Goal: Task Accomplishment & Management: Manage account settings

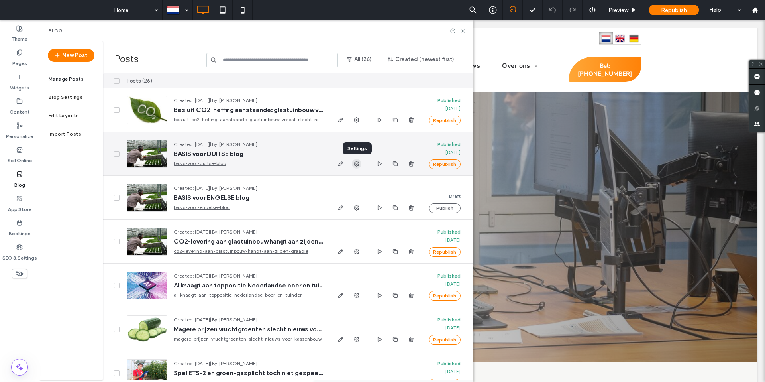
click at [356, 165] on icon "button" at bounding box center [357, 164] width 6 height 6
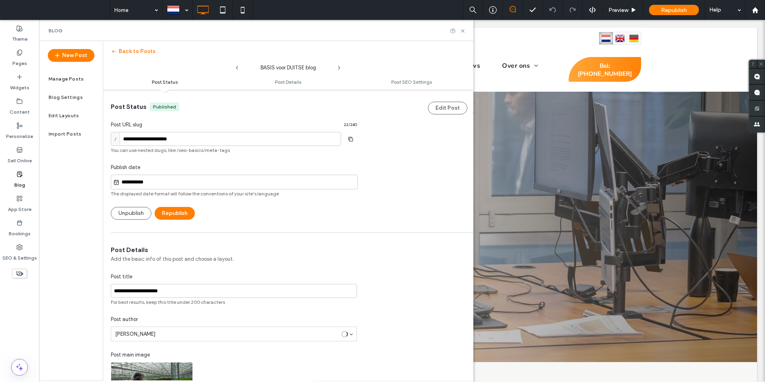
scroll to position [0, 0]
click at [132, 210] on button "Unpublish" at bounding box center [131, 212] width 41 height 13
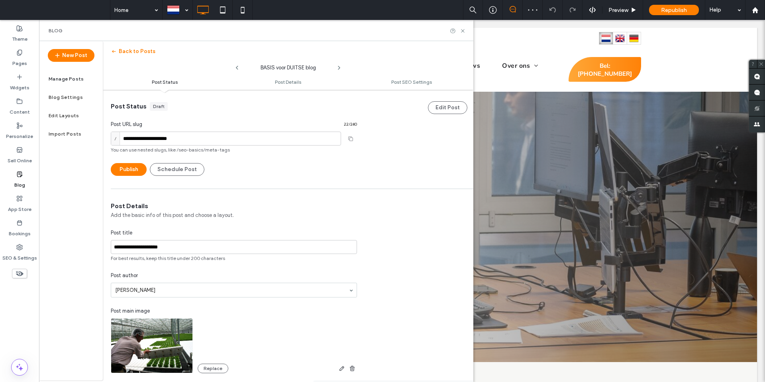
scroll to position [0, 0]
click at [462, 29] on icon at bounding box center [463, 31] width 6 height 6
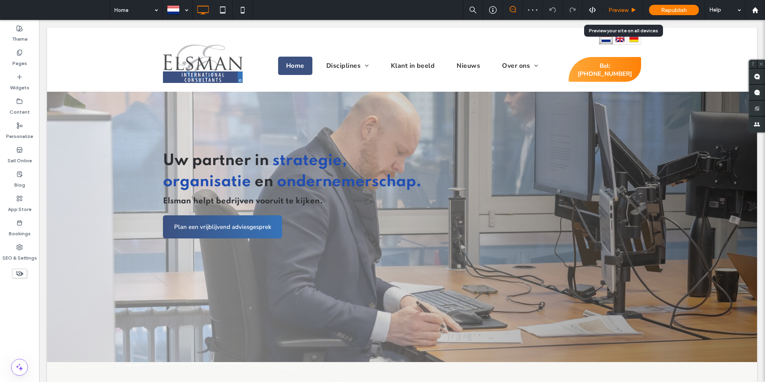
click at [633, 9] on use at bounding box center [634, 10] width 4 height 4
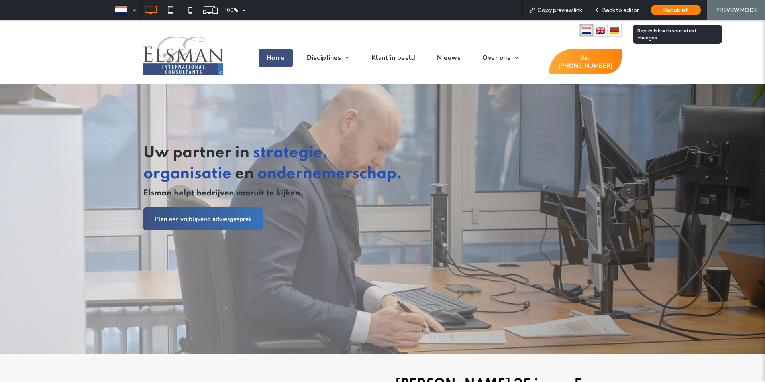
click at [677, 11] on span "Republish" at bounding box center [676, 10] width 26 height 7
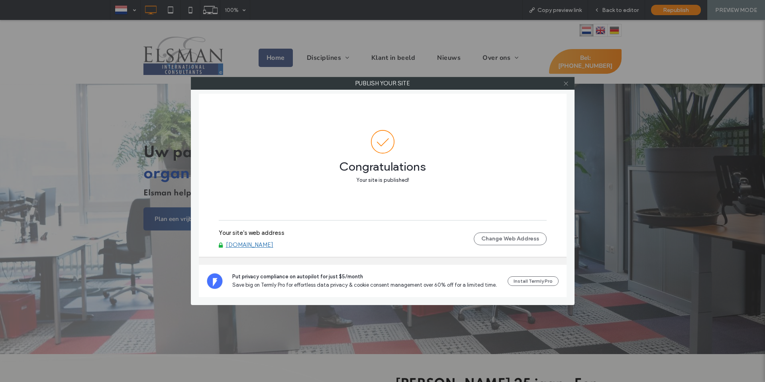
click at [566, 85] on icon at bounding box center [566, 84] width 6 height 6
